Goal: Task Accomplishment & Management: Complete application form

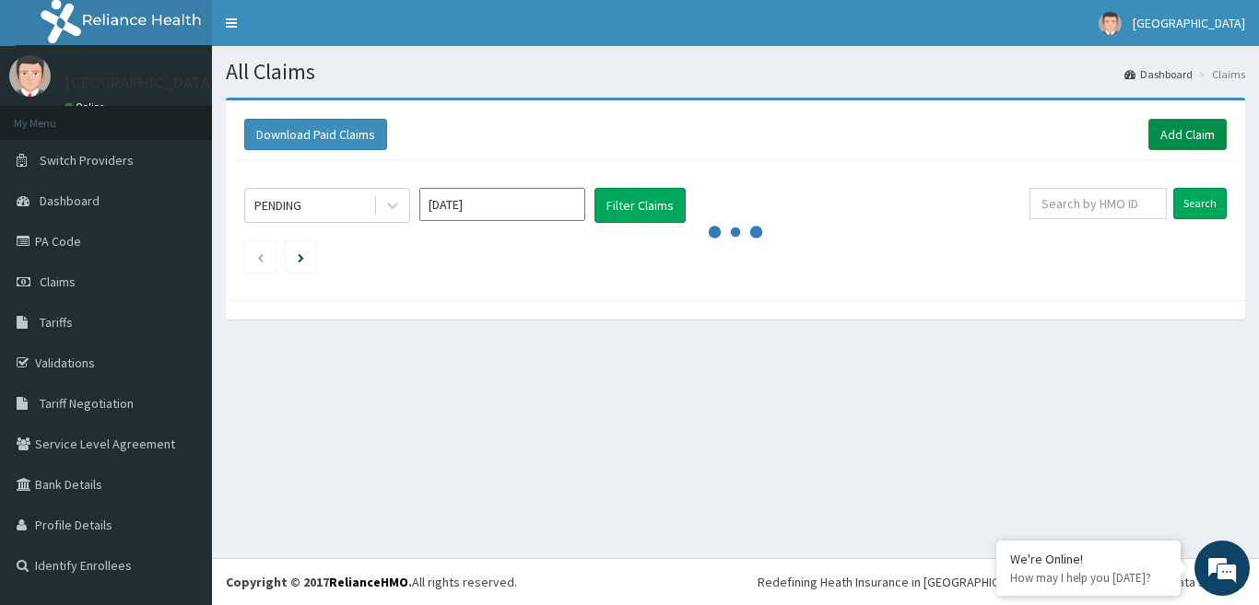
click at [1167, 139] on link "Add Claim" at bounding box center [1187, 134] width 78 height 31
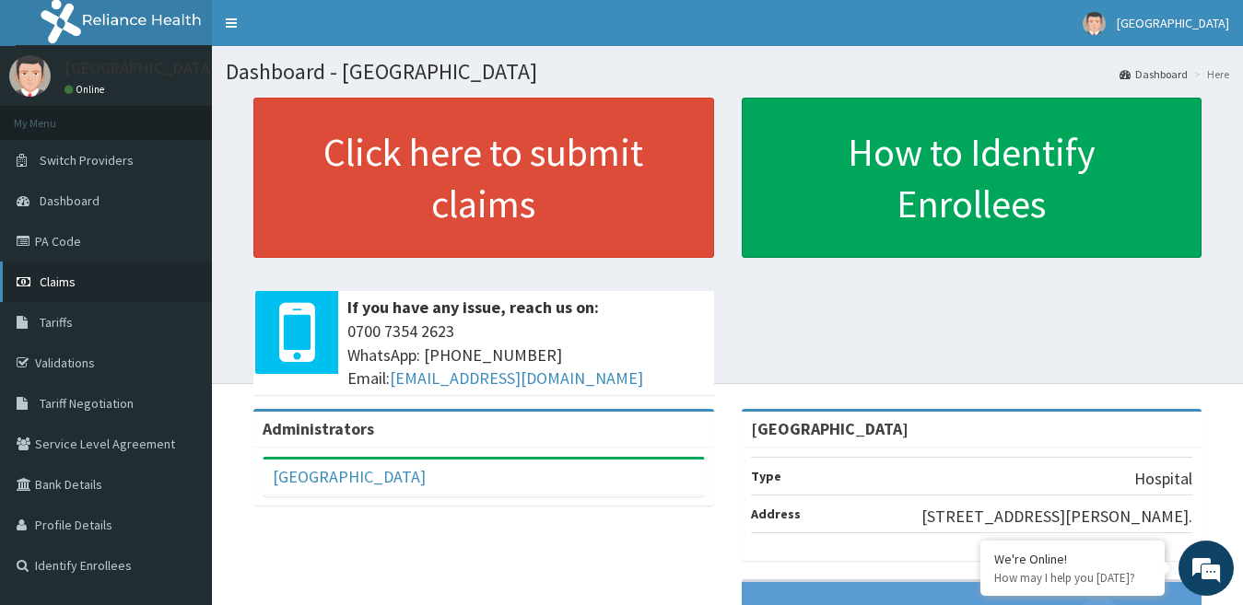
click at [87, 276] on link "Claims" at bounding box center [106, 282] width 212 height 41
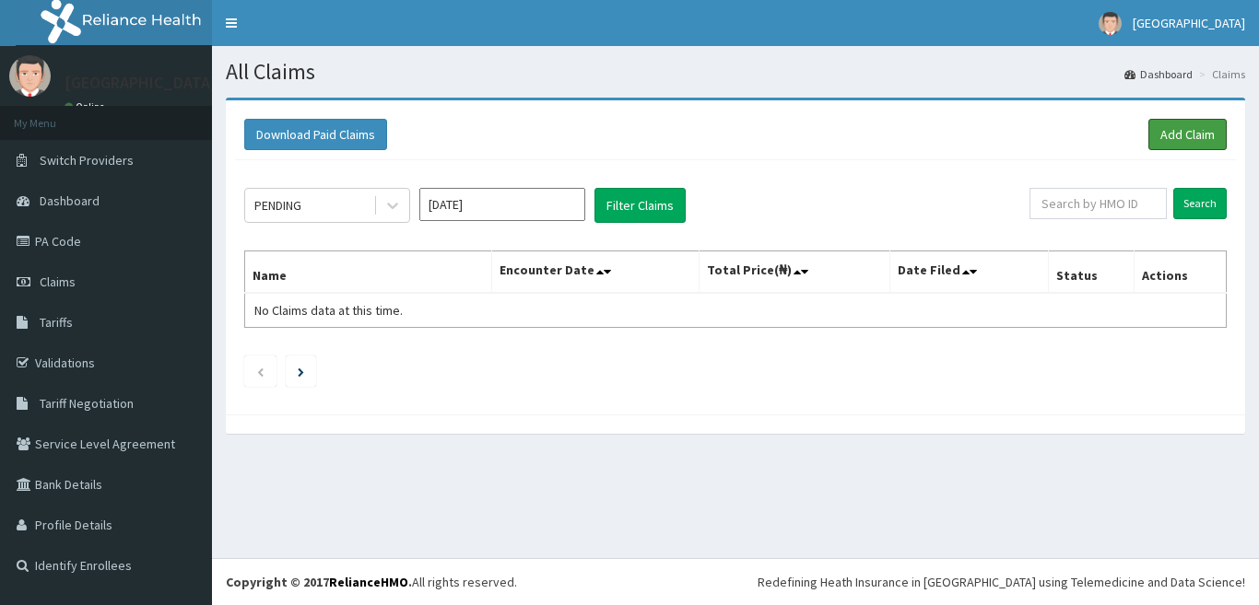
click at [1173, 127] on link "Add Claim" at bounding box center [1187, 134] width 78 height 31
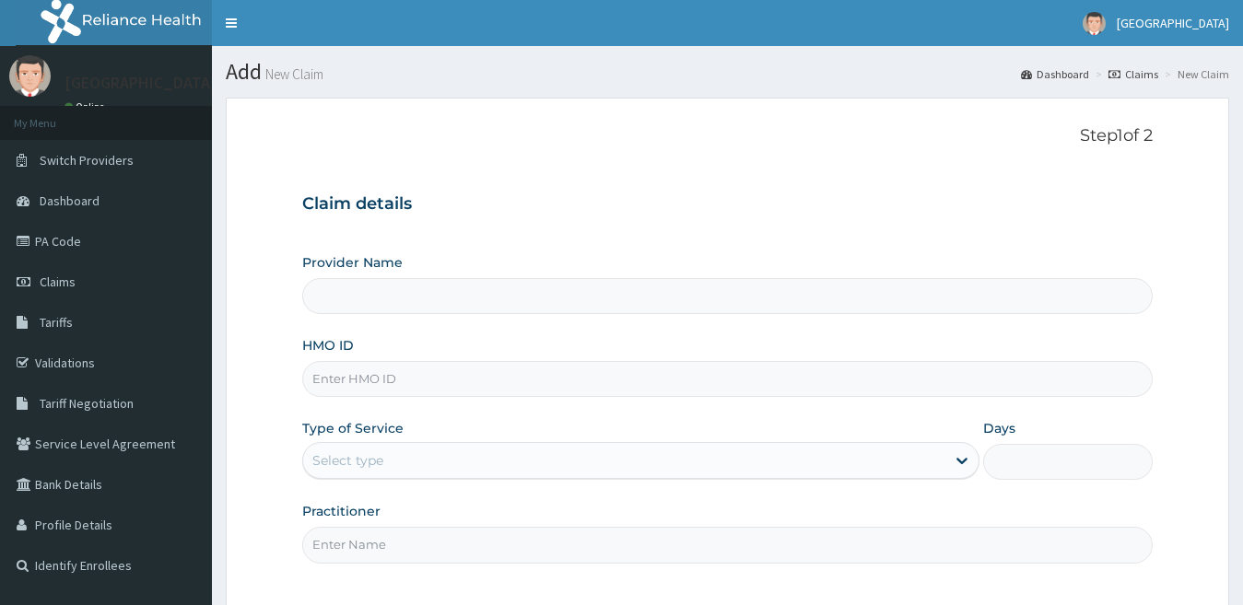
click at [456, 303] on input "Provider Name" at bounding box center [728, 296] width 852 height 36
type input "[GEOGRAPHIC_DATA]"
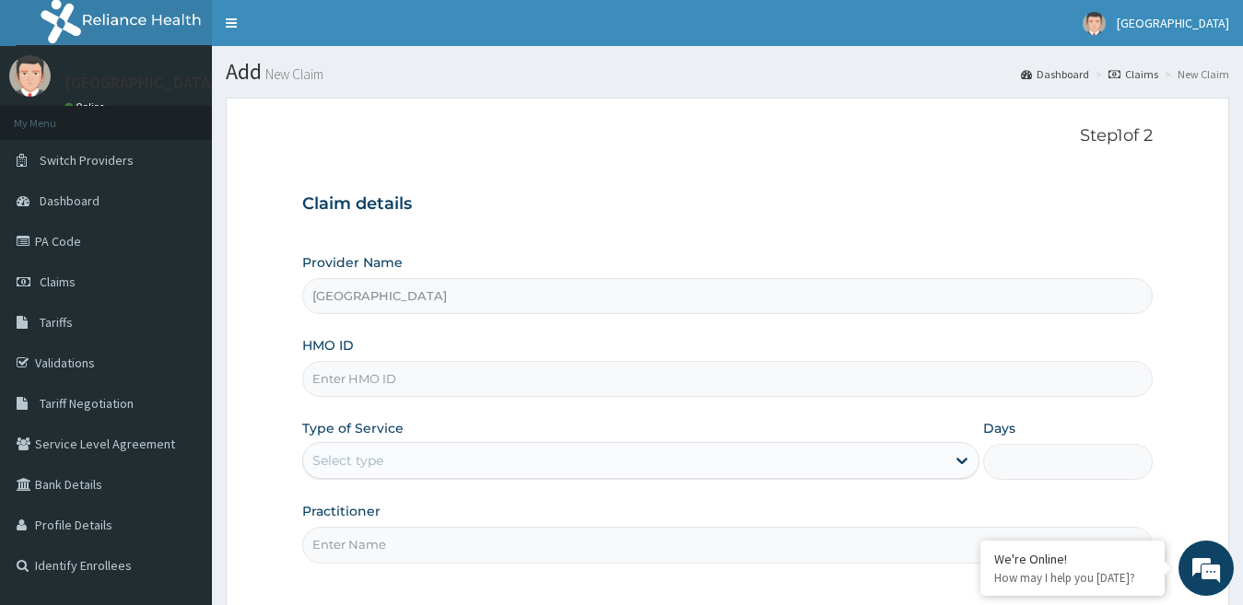
click at [393, 373] on input "HMO ID" at bounding box center [728, 379] width 852 height 36
type input "okb11962/a"
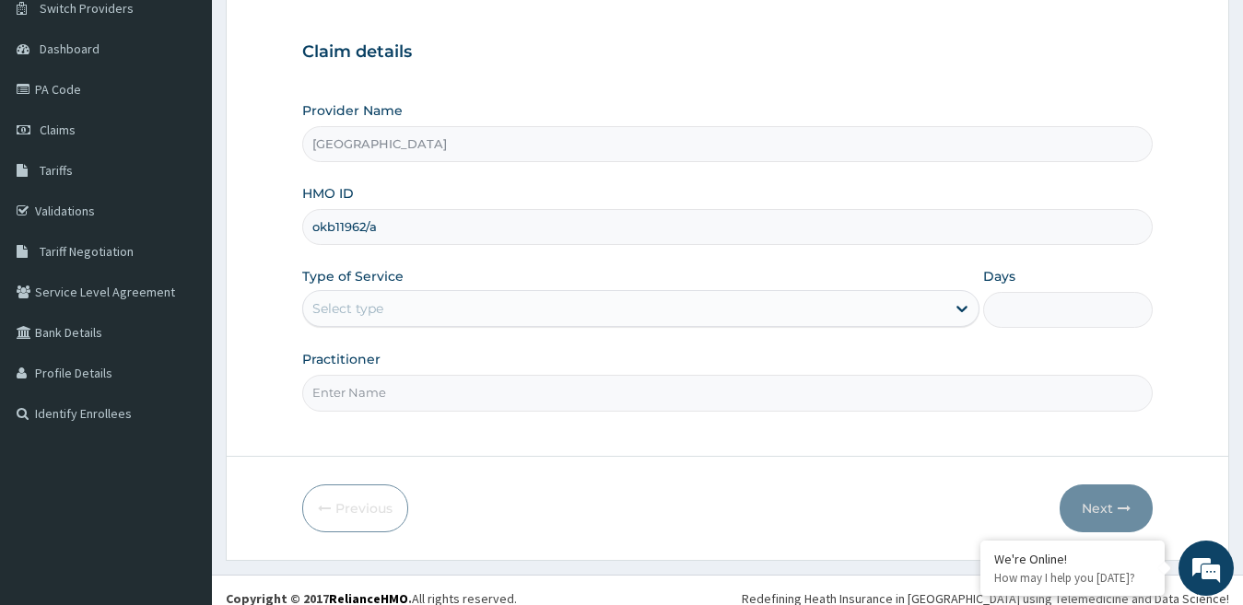
scroll to position [169, 0]
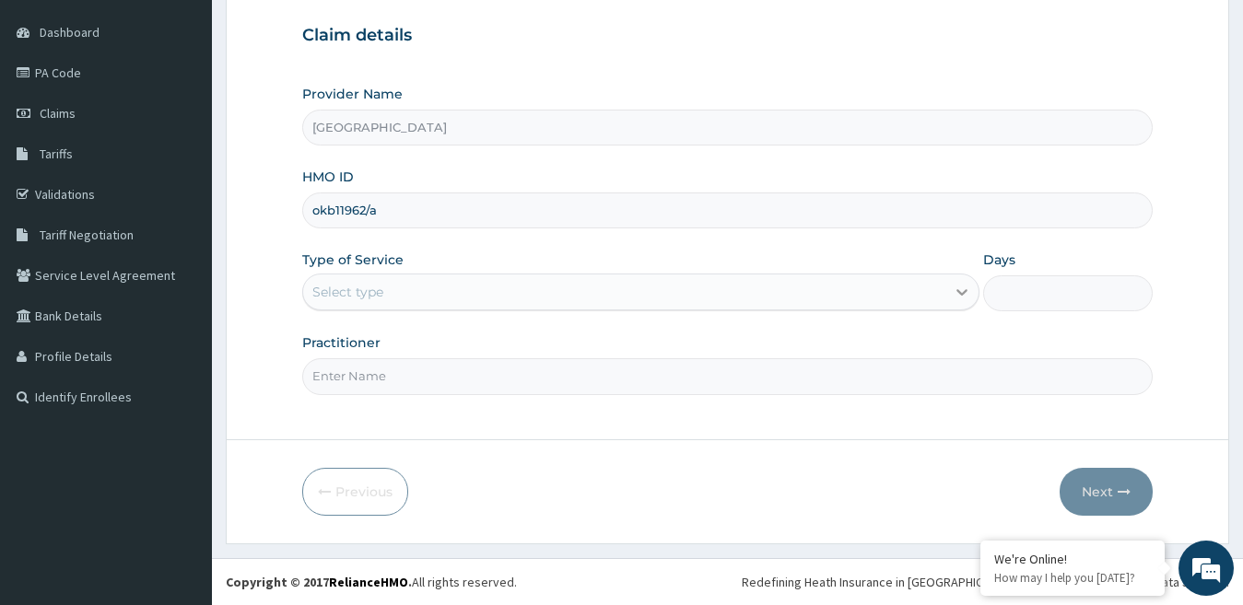
click at [964, 296] on icon at bounding box center [962, 292] width 18 height 18
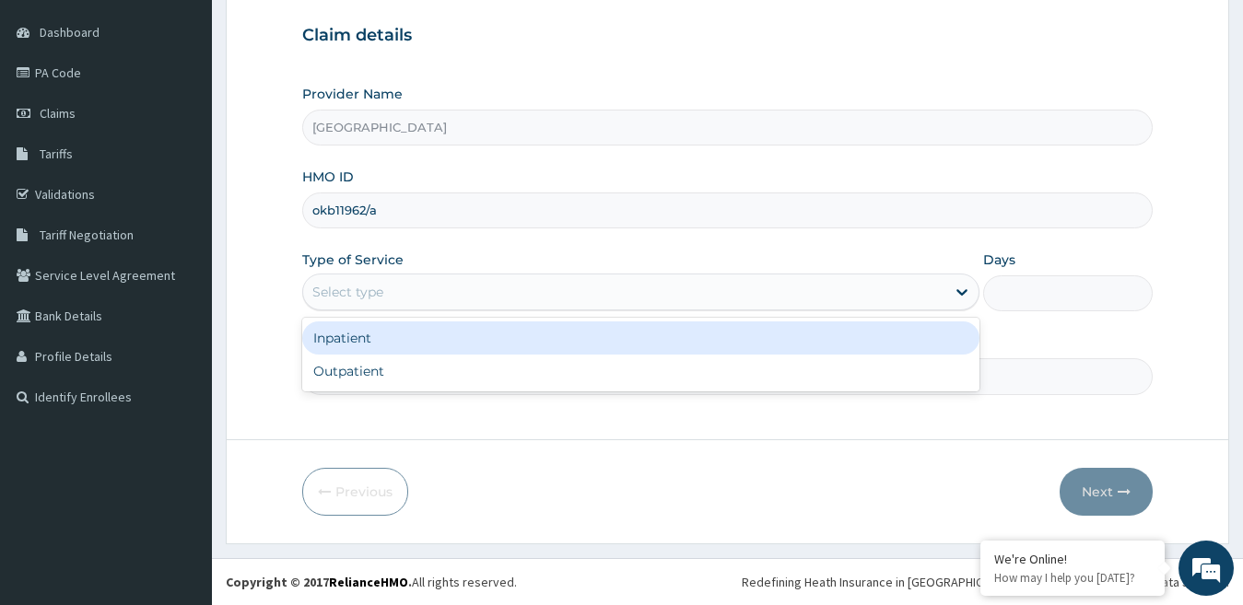
click at [499, 341] on div "Inpatient" at bounding box center [641, 338] width 678 height 33
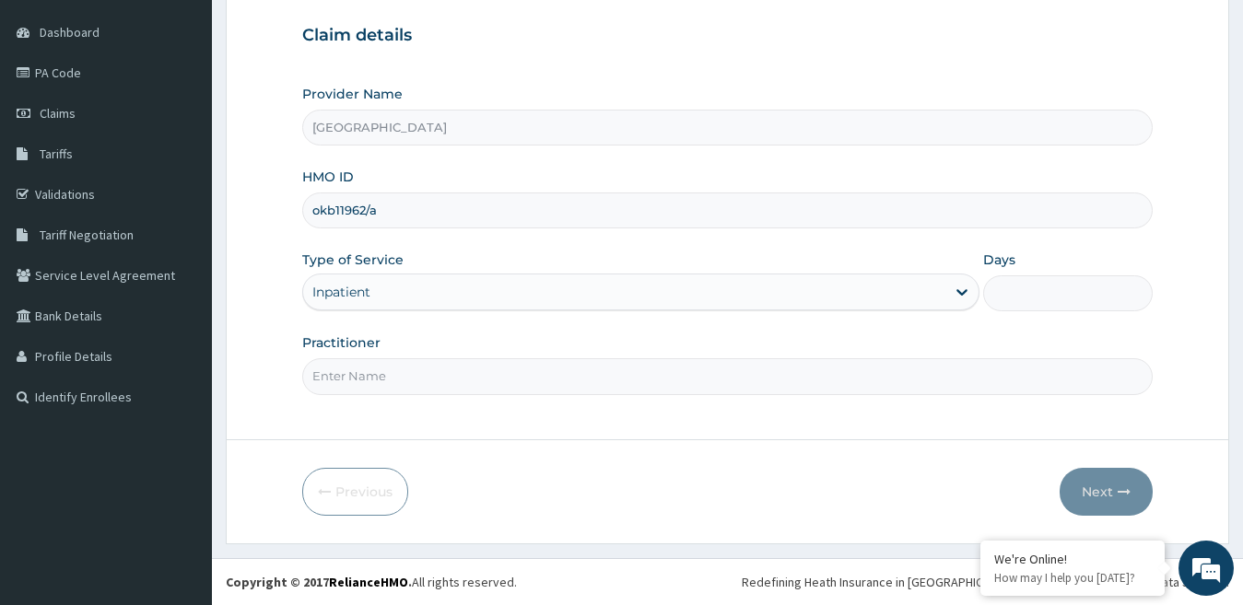
scroll to position [0, 0]
click at [534, 392] on input "Practitioner" at bounding box center [728, 376] width 852 height 36
click at [565, 377] on input "Practitioner" at bounding box center [728, 376] width 852 height 36
type input "DR AROTIBA"
click at [1016, 299] on input "Days" at bounding box center [1068, 294] width 170 height 36
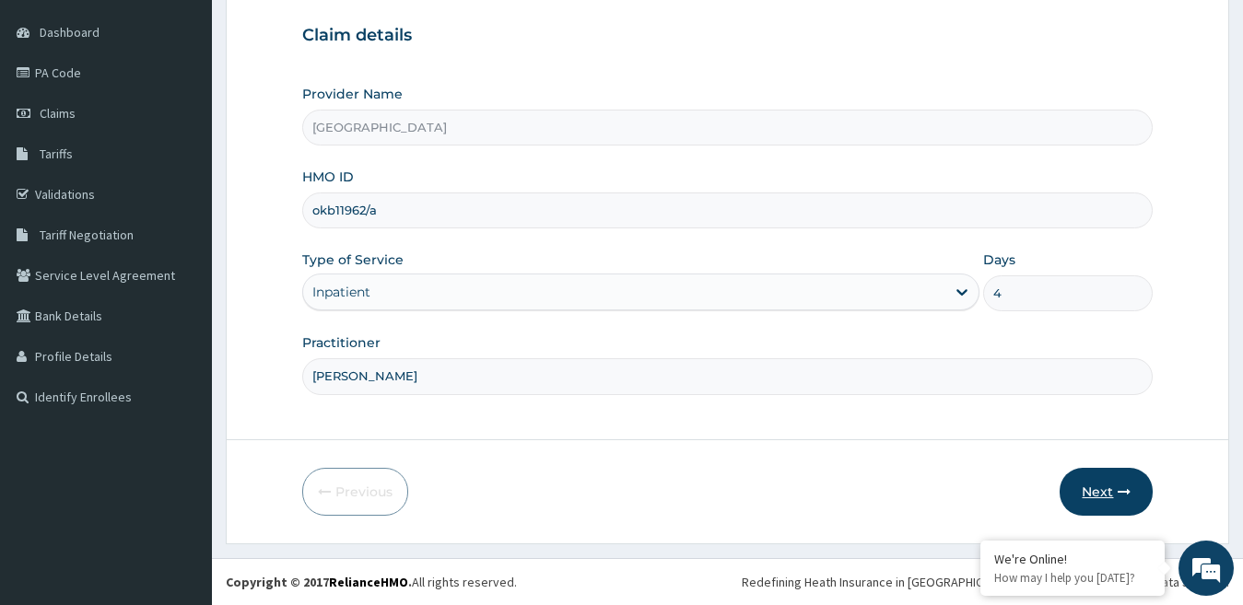
type input "4"
click at [1117, 489] on button "Next" at bounding box center [1106, 492] width 93 height 48
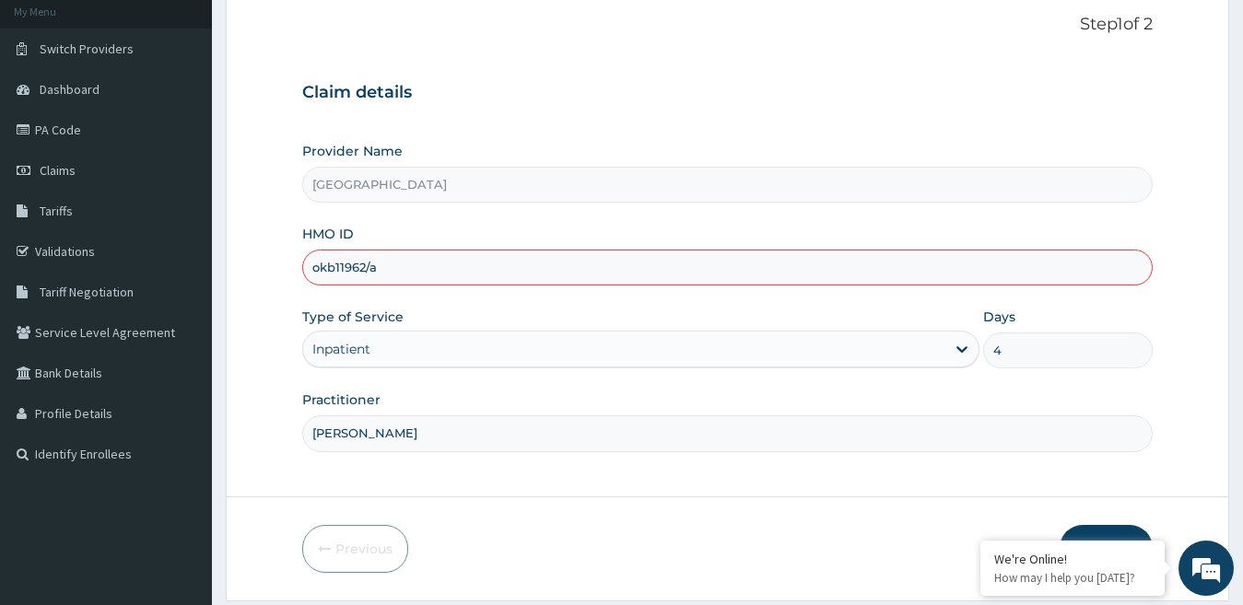
scroll to position [169, 0]
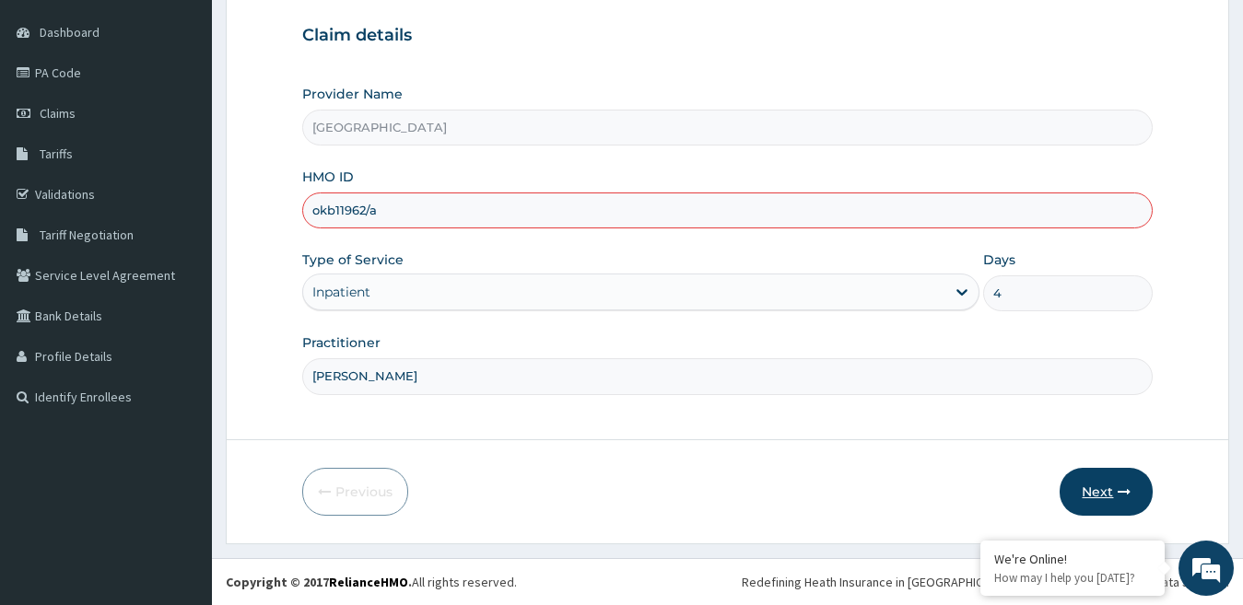
click at [1119, 499] on icon "button" at bounding box center [1124, 492] width 13 height 13
click at [1013, 292] on input "4" at bounding box center [1068, 294] width 170 height 36
click at [1105, 497] on button "Next" at bounding box center [1106, 492] width 93 height 48
click at [1101, 478] on button "Next" at bounding box center [1106, 492] width 93 height 48
click at [1105, 497] on button "Next" at bounding box center [1106, 492] width 93 height 48
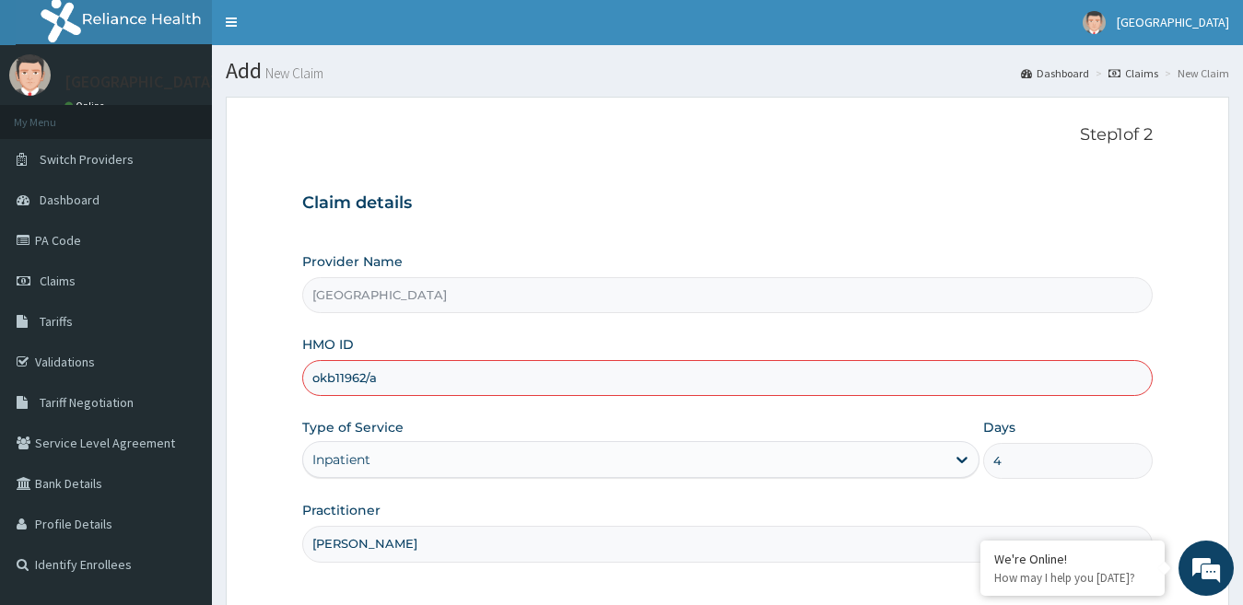
scroll to position [0, 0]
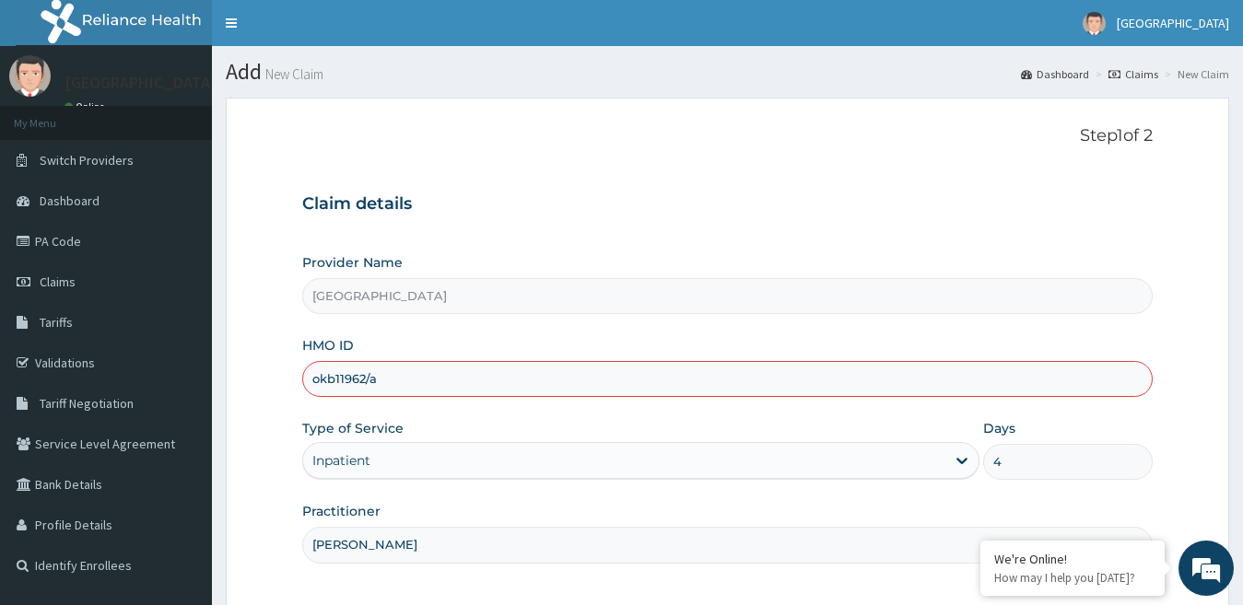
click at [815, 356] on div "HMO ID okb11962/a" at bounding box center [728, 366] width 852 height 61
click at [396, 359] on div "HMO ID okb11962/a" at bounding box center [728, 366] width 852 height 61
click at [398, 378] on input "okb11962/a" at bounding box center [728, 379] width 852 height 36
type input "okb11962/a"
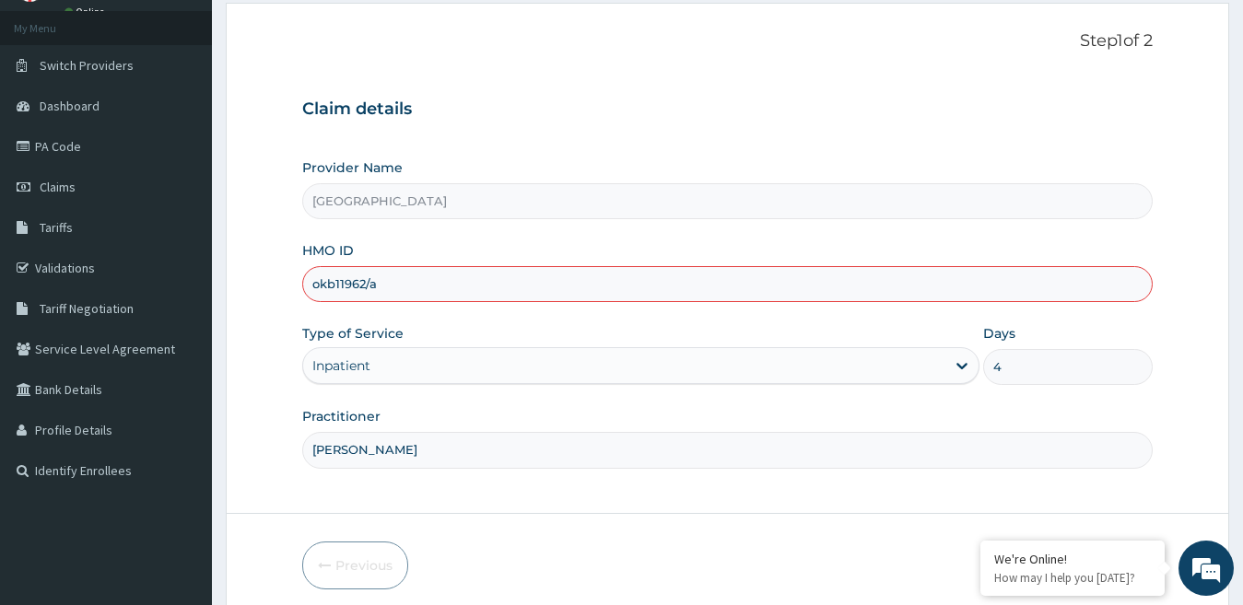
scroll to position [169, 0]
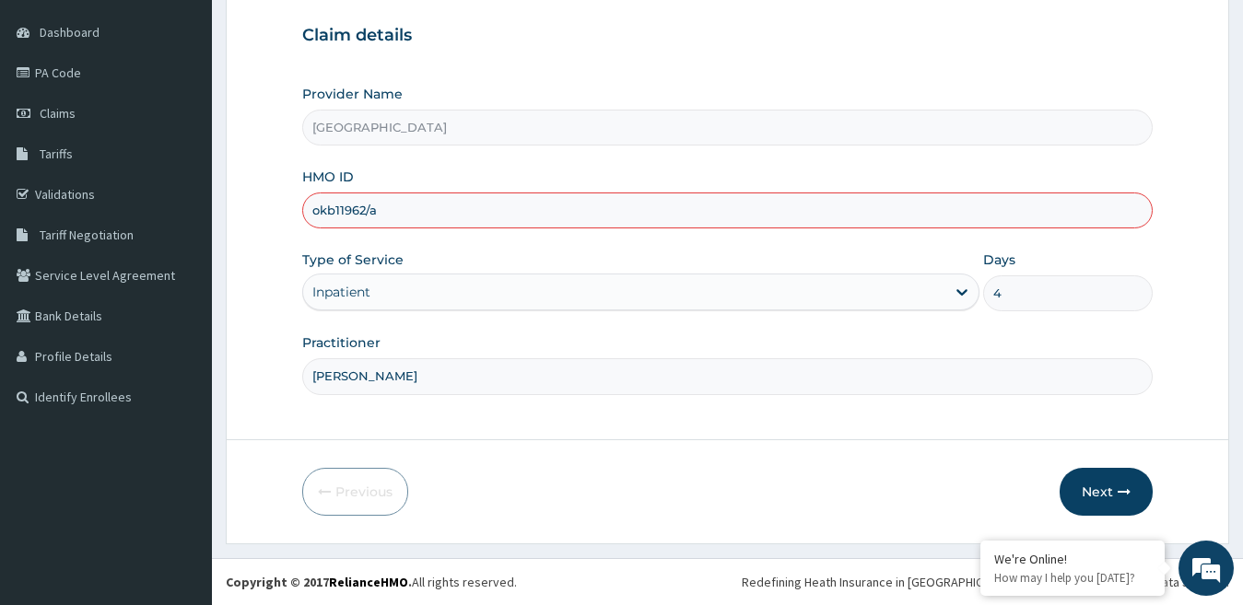
click at [853, 215] on input "okb11962/a" at bounding box center [728, 211] width 852 height 36
click at [1123, 509] on button "Next" at bounding box center [1106, 492] width 93 height 48
click at [88, 72] on link "PA Code" at bounding box center [106, 73] width 212 height 41
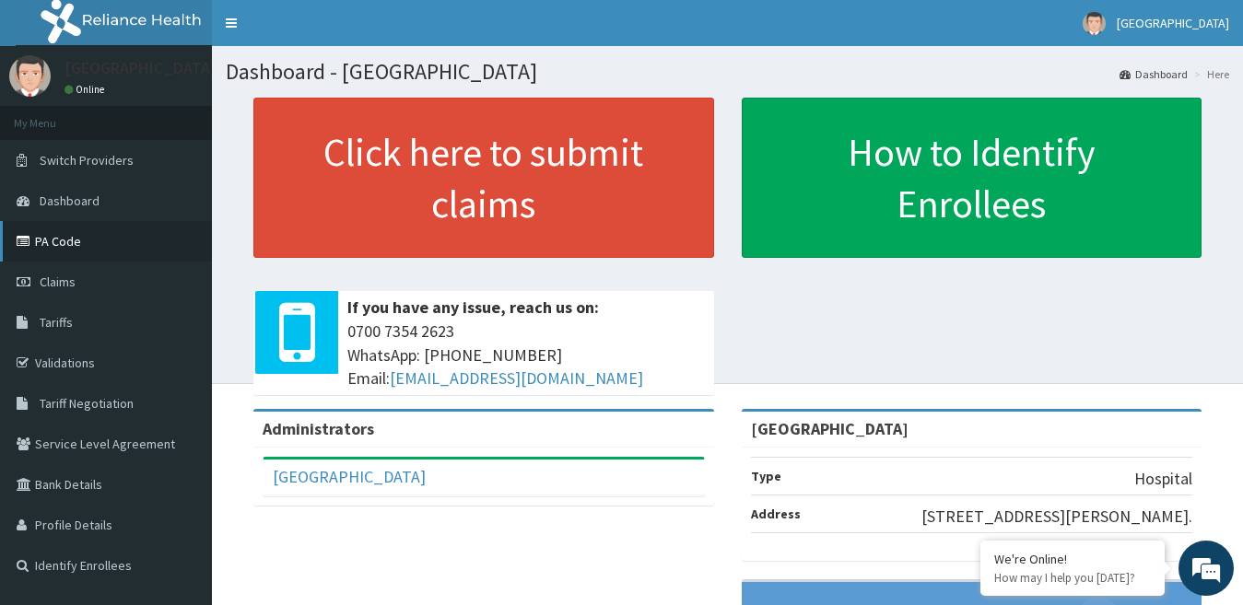
click at [67, 237] on link "PA Code" at bounding box center [106, 241] width 212 height 41
